Goal: Entertainment & Leisure: Consume media (video, audio)

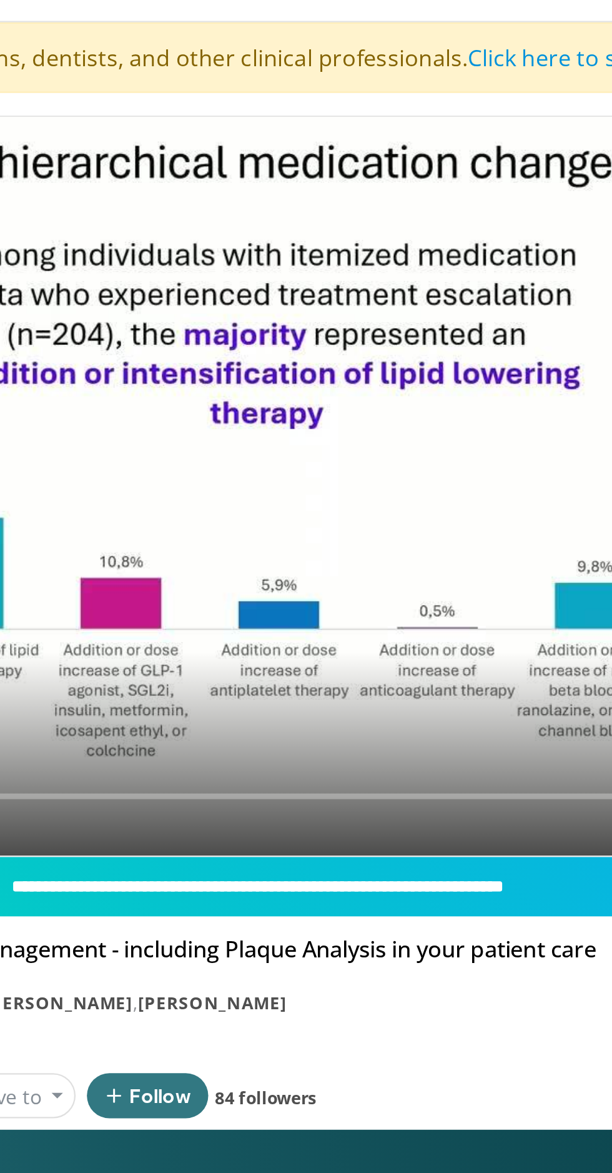
click at [294, 331] on div "10 seconds Tap to unmute" at bounding box center [306, 240] width 581 height 327
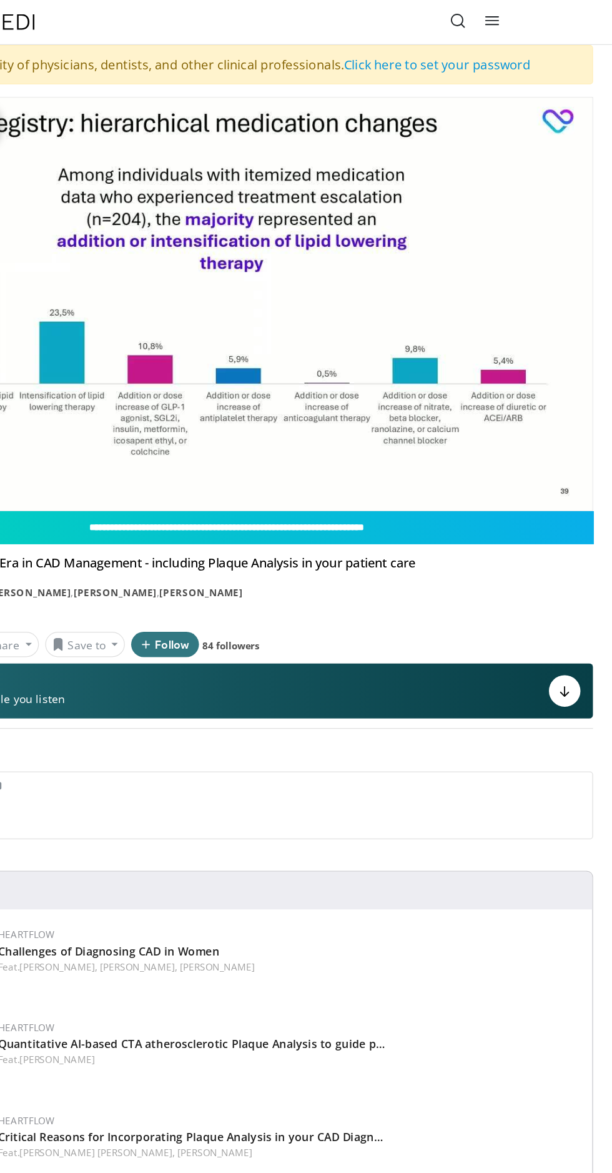
click at [356, 267] on div "10 seconds Tap to unmute" at bounding box center [306, 240] width 581 height 327
